Goal: Navigation & Orientation: Find specific page/section

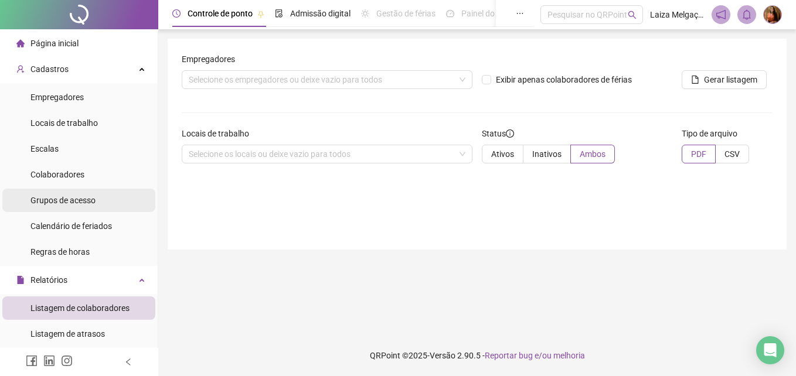
click at [70, 202] on span "Grupos de acesso" at bounding box center [62, 200] width 65 height 9
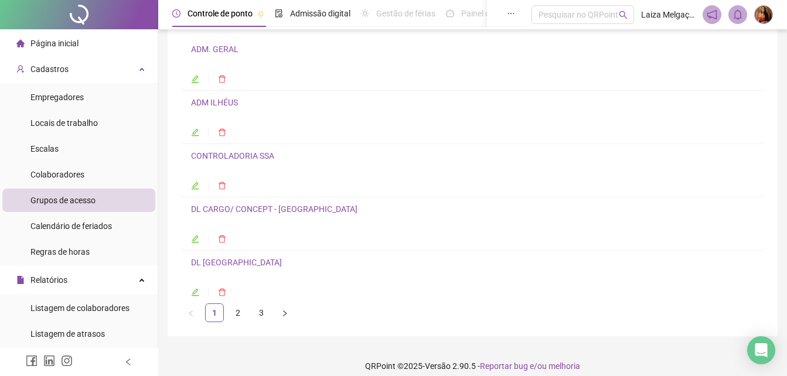
scroll to position [97, 0]
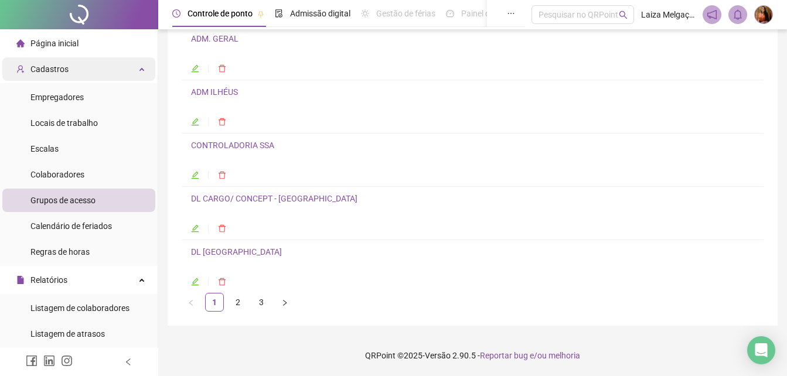
click at [46, 73] on span "Cadastros" at bounding box center [49, 68] width 38 height 9
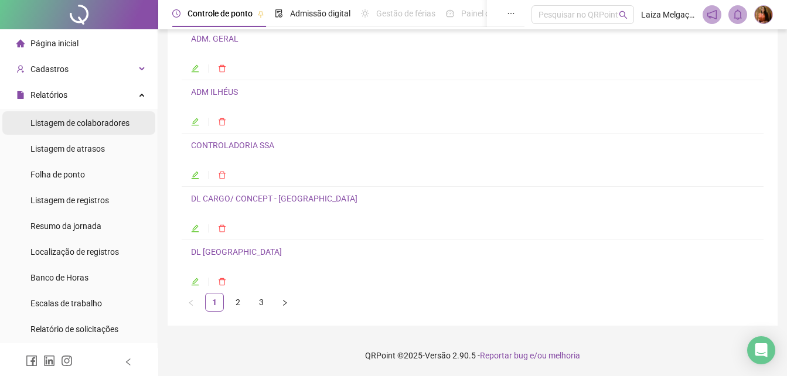
click at [66, 125] on span "Listagem de colaboradores" at bounding box center [79, 122] width 99 height 9
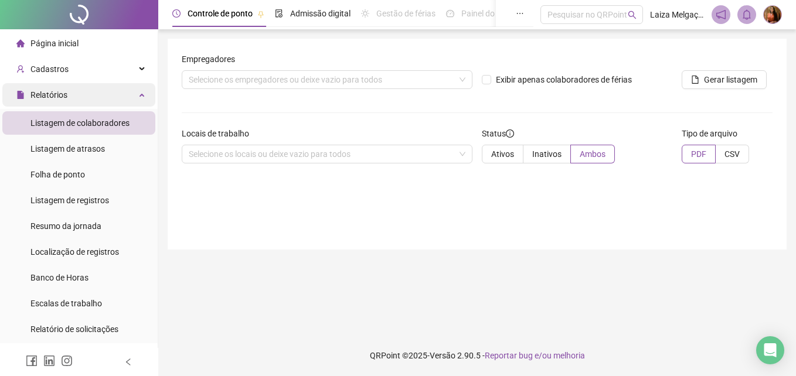
click at [54, 97] on span "Relatórios" at bounding box center [48, 94] width 37 height 9
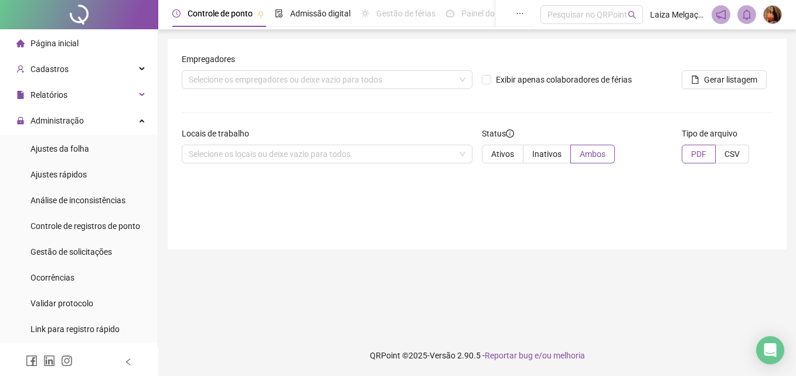
click at [53, 43] on span "Página inicial" at bounding box center [54, 43] width 48 height 9
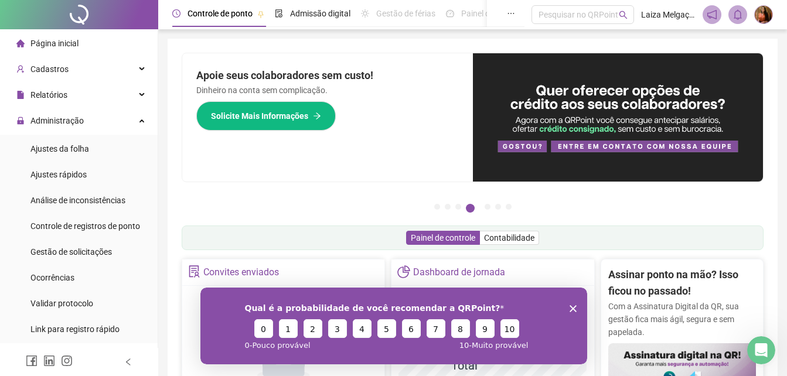
click at [573, 306] on polygon "Encerrar pesquisa" at bounding box center [572, 308] width 7 height 7
